Goal: Transaction & Acquisition: Obtain resource

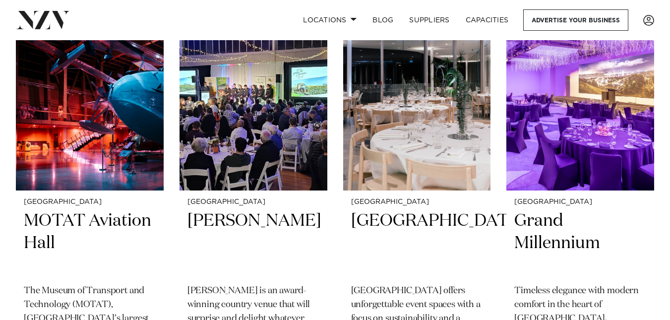
scroll to position [5600, 0]
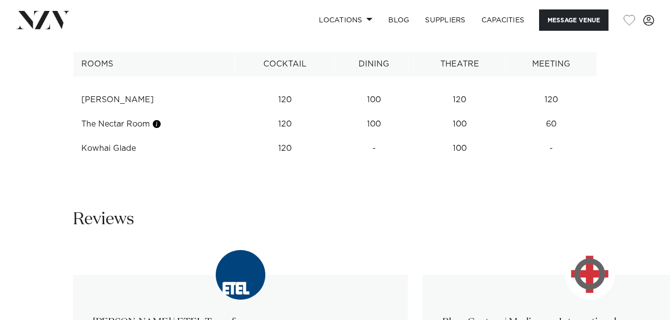
scroll to position [1572, 0]
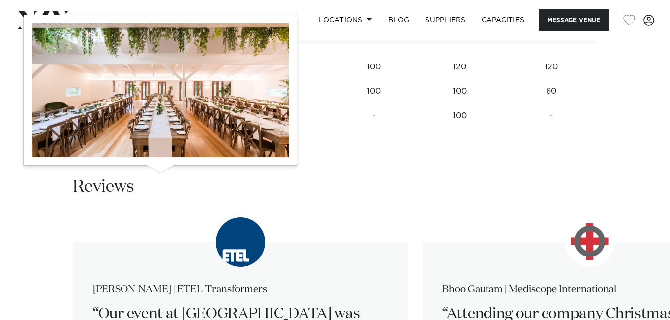
click at [160, 96] on button "button" at bounding box center [157, 91] width 10 height 10
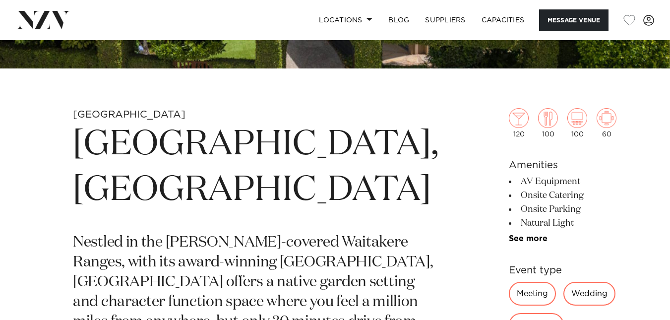
scroll to position [404, 0]
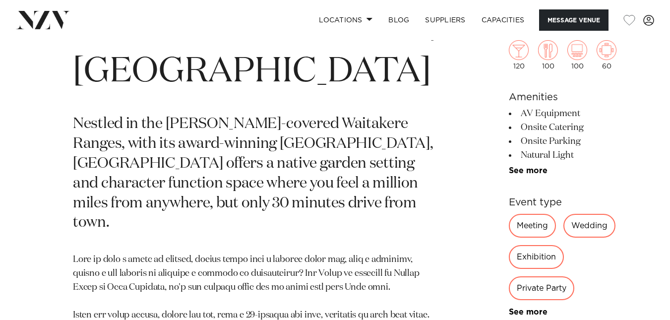
click at [529, 276] on div "Private Party" at bounding box center [540, 288] width 65 height 24
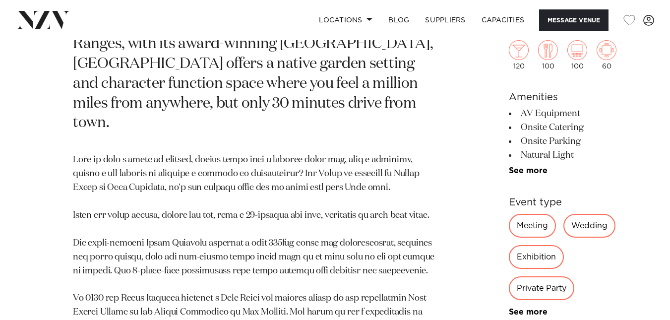
scroll to position [504, 0]
click at [508, 308] on link "See more" at bounding box center [546, 312] width 77 height 8
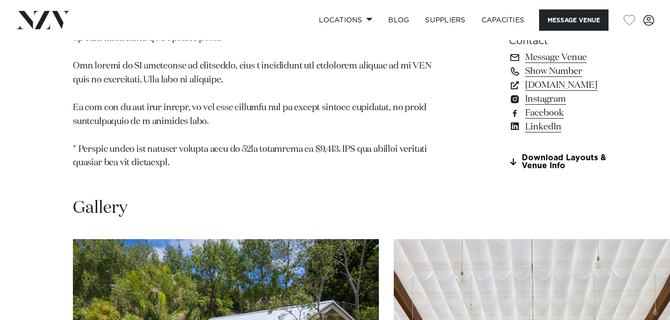
scroll to position [999, 0]
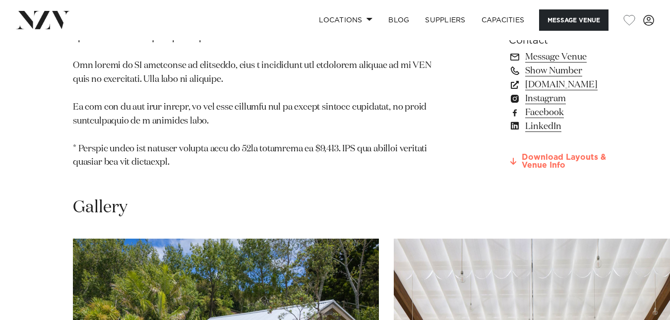
click at [514, 170] on link "Download Layouts & Venue Info" at bounding box center [562, 161] width 108 height 17
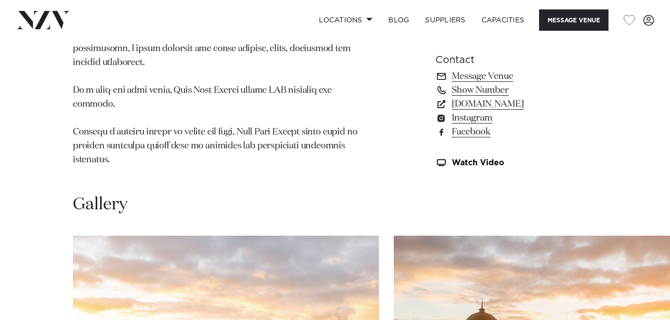
scroll to position [787, 0]
